Goal: Entertainment & Leisure: Consume media (video, audio)

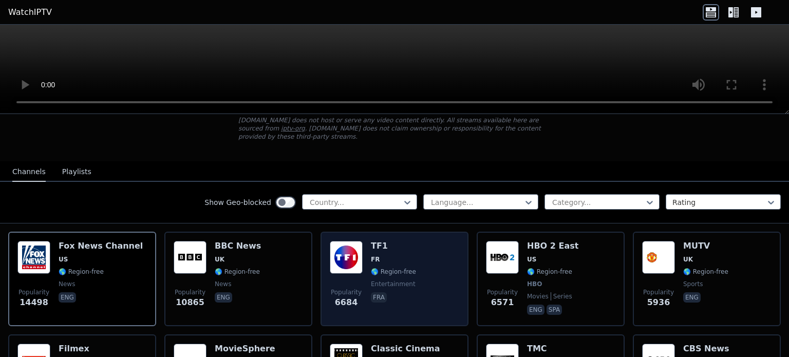
scroll to position [103, 0]
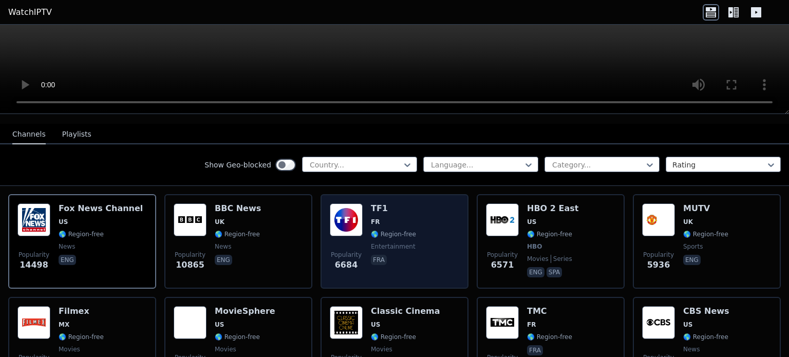
click at [374, 203] on h6 "TF1" at bounding box center [393, 208] width 45 height 10
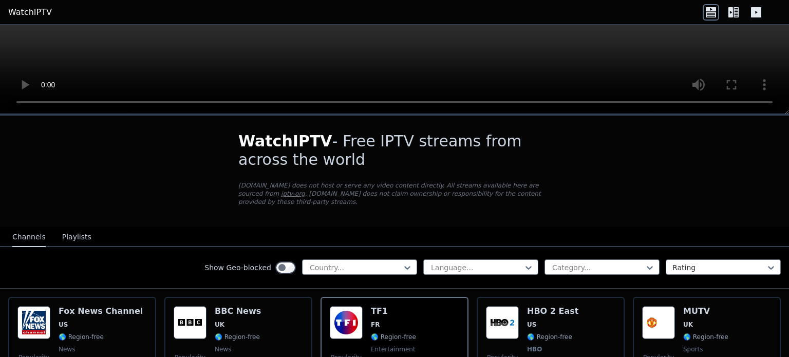
scroll to position [0, 0]
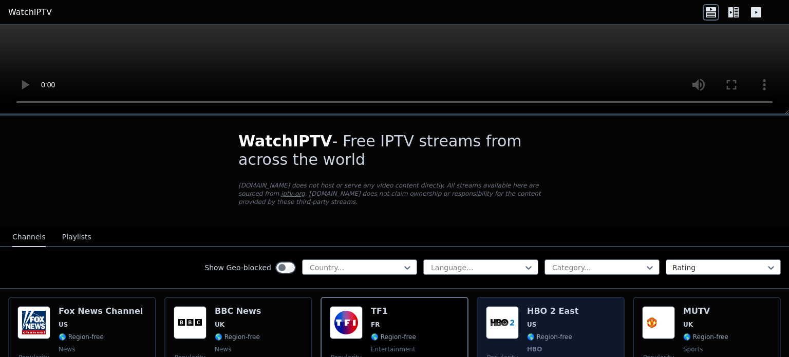
click at [550, 306] on h6 "HBO 2 East" at bounding box center [552, 311] width 51 height 10
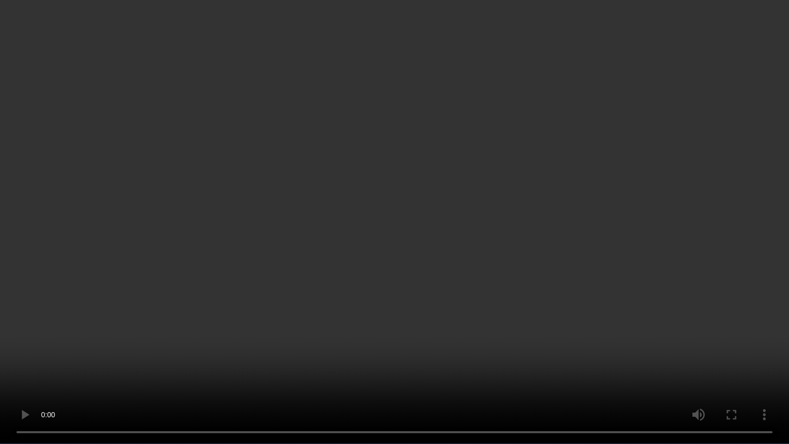
click at [386, 162] on video at bounding box center [394, 222] width 789 height 444
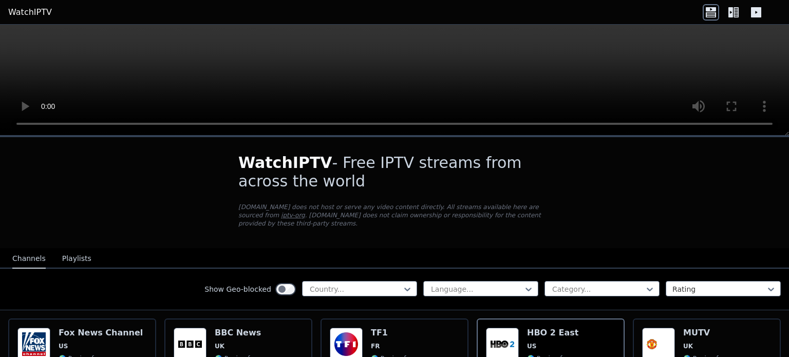
click at [67, 252] on button "Playlists" at bounding box center [76, 259] width 29 height 20
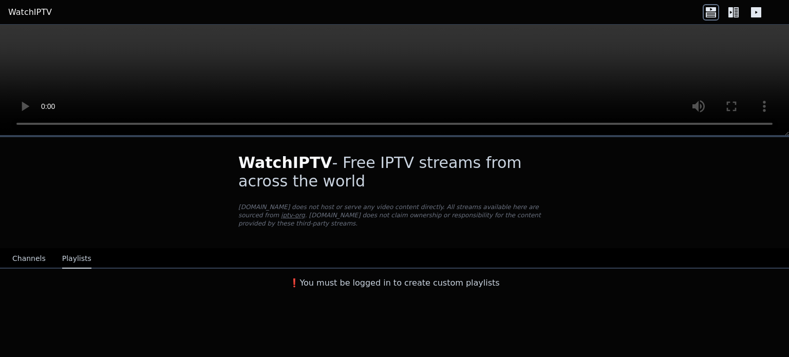
click at [41, 253] on button "Channels" at bounding box center [28, 259] width 33 height 20
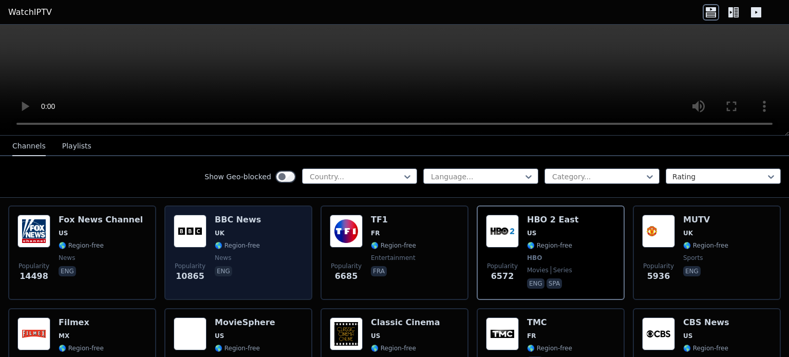
scroll to position [103, 0]
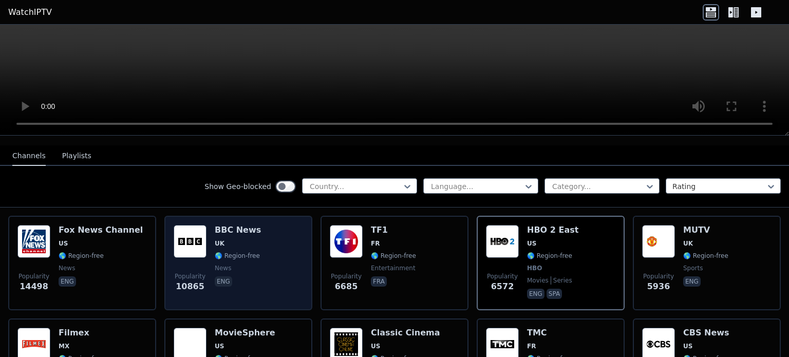
click at [240, 225] on h6 "BBC News" at bounding box center [238, 230] width 46 height 10
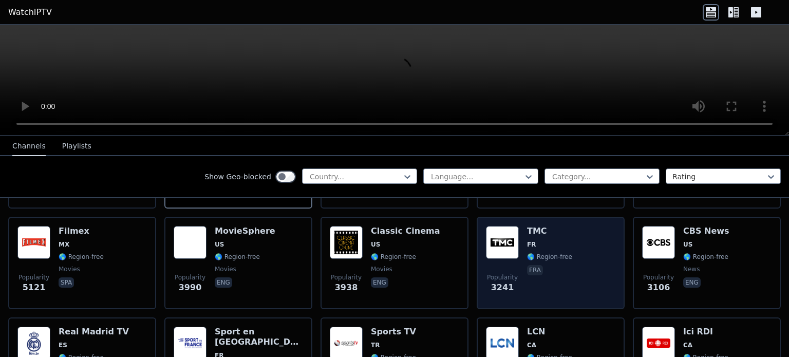
scroll to position [205, 0]
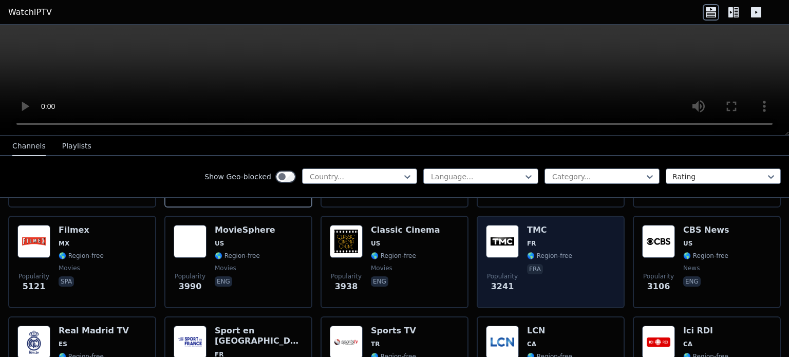
click at [532, 225] on h6 "TMC" at bounding box center [549, 230] width 45 height 10
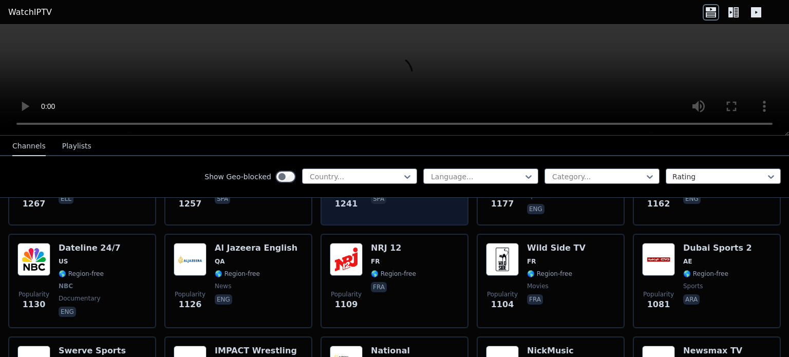
scroll to position [1078, 0]
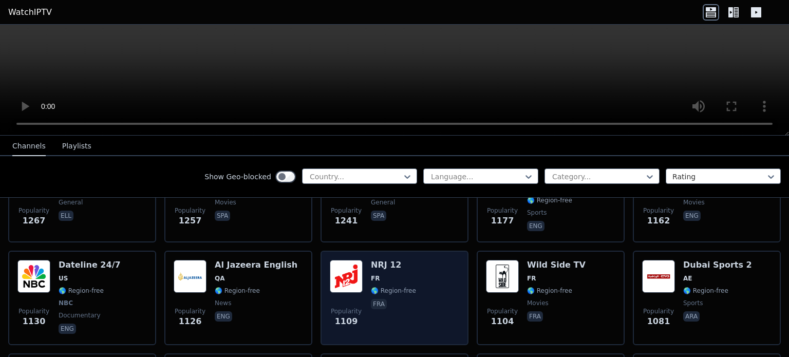
click at [386, 260] on h6 "NRJ 12" at bounding box center [393, 265] width 45 height 10
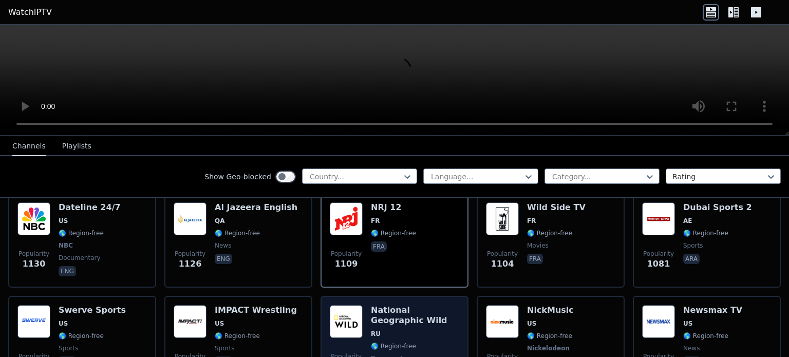
scroll to position [1181, 0]
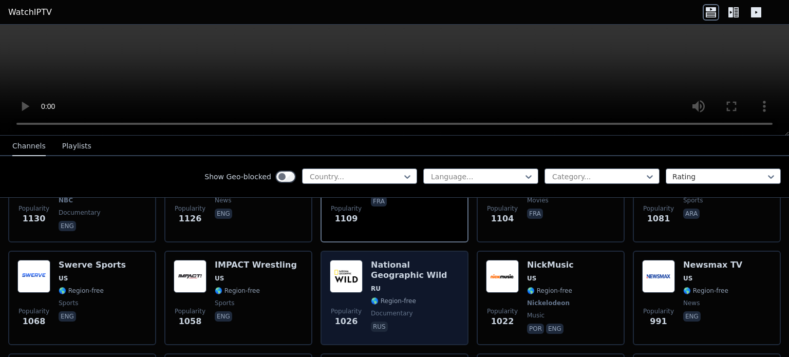
click at [385, 260] on h6 "National Geographic Wild" at bounding box center [415, 270] width 88 height 21
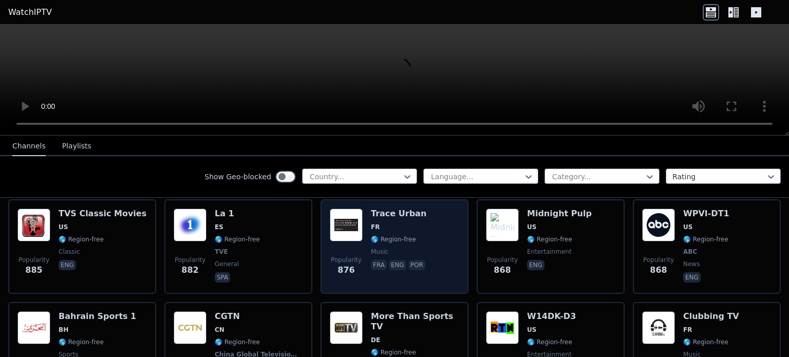
scroll to position [1592, 0]
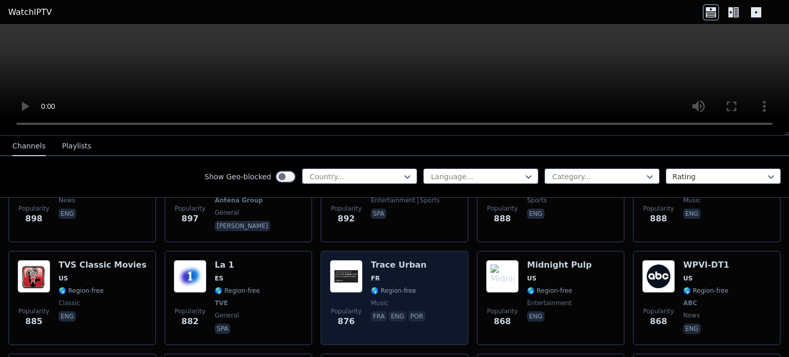
click at [394, 260] on h6 "Trace Urban" at bounding box center [399, 265] width 56 height 10
